Goal: Information Seeking & Learning: Learn about a topic

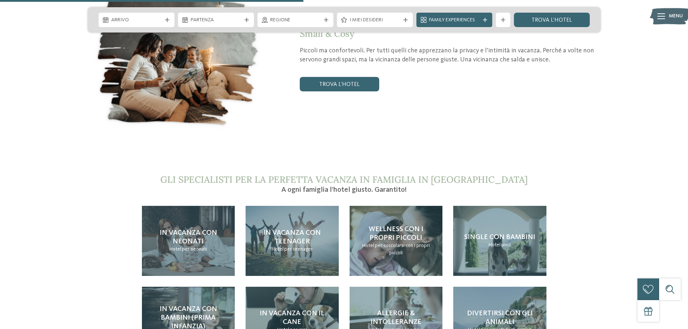
scroll to position [1480, 0]
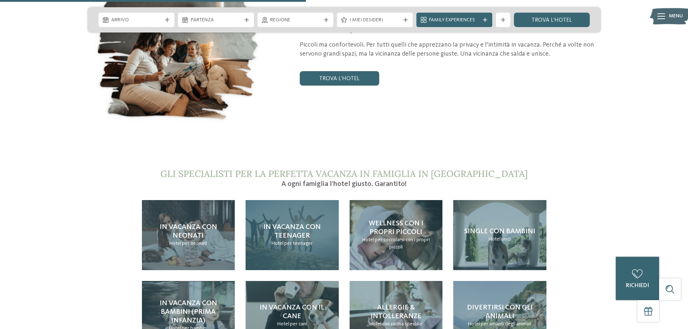
click at [312, 223] on span "In vacanza con teenager" at bounding box center [291, 231] width 57 height 16
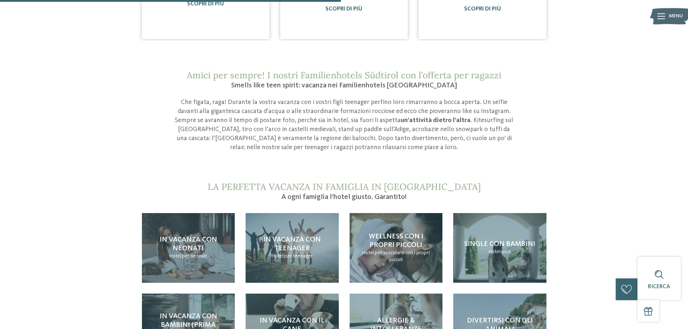
scroll to position [650, 0]
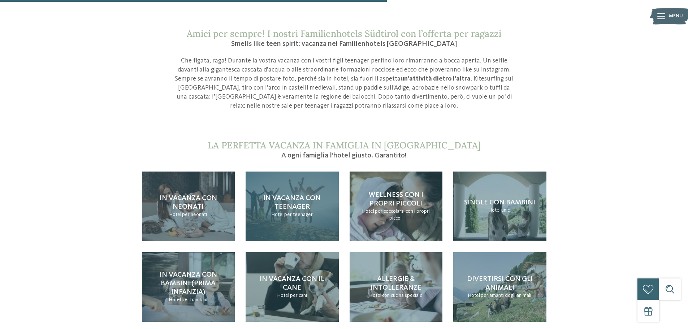
click at [301, 212] on span "per teenager" at bounding box center [298, 214] width 29 height 5
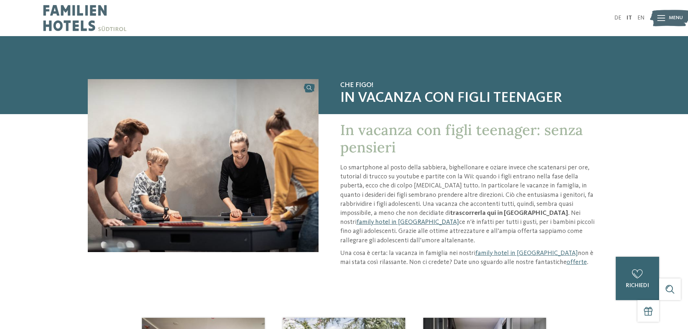
click at [459, 219] on link "family hotel in [GEOGRAPHIC_DATA]" at bounding box center [407, 222] width 103 height 6
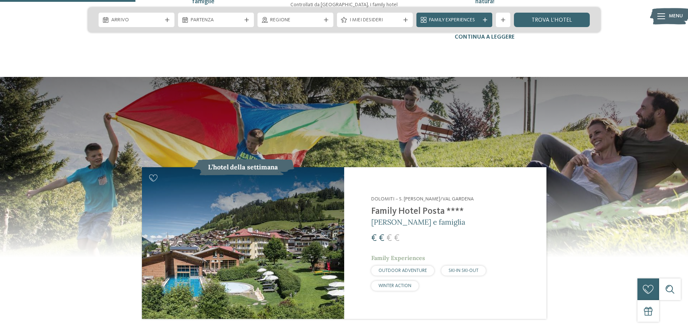
scroll to position [686, 0]
